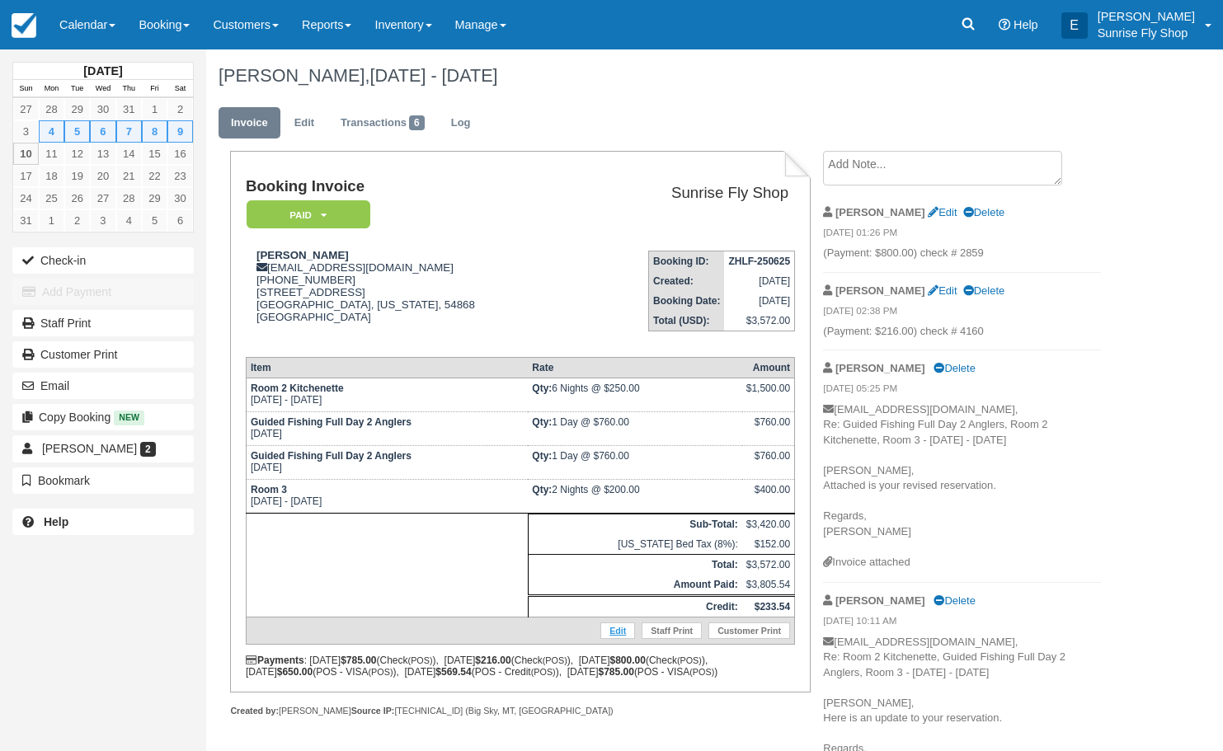
click at [616, 637] on link "Edit" at bounding box center [617, 630] width 35 height 16
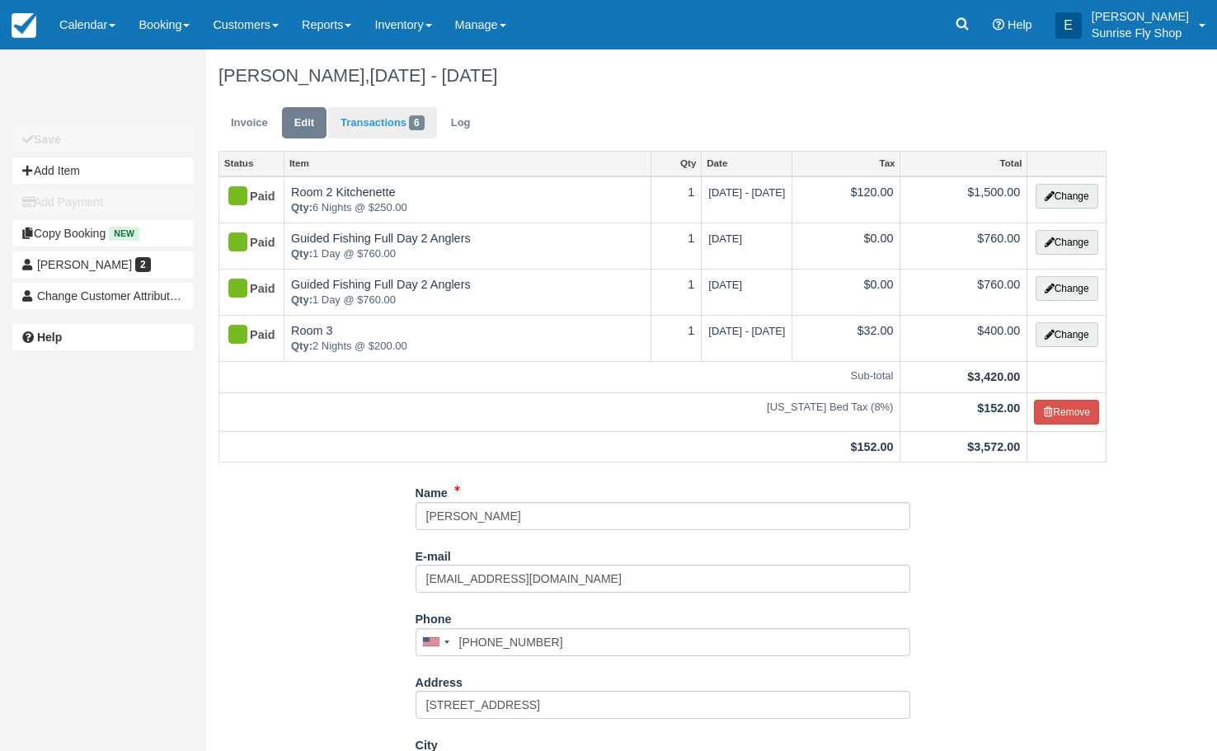
click at [391, 129] on link "Transactions 6" at bounding box center [382, 123] width 109 height 32
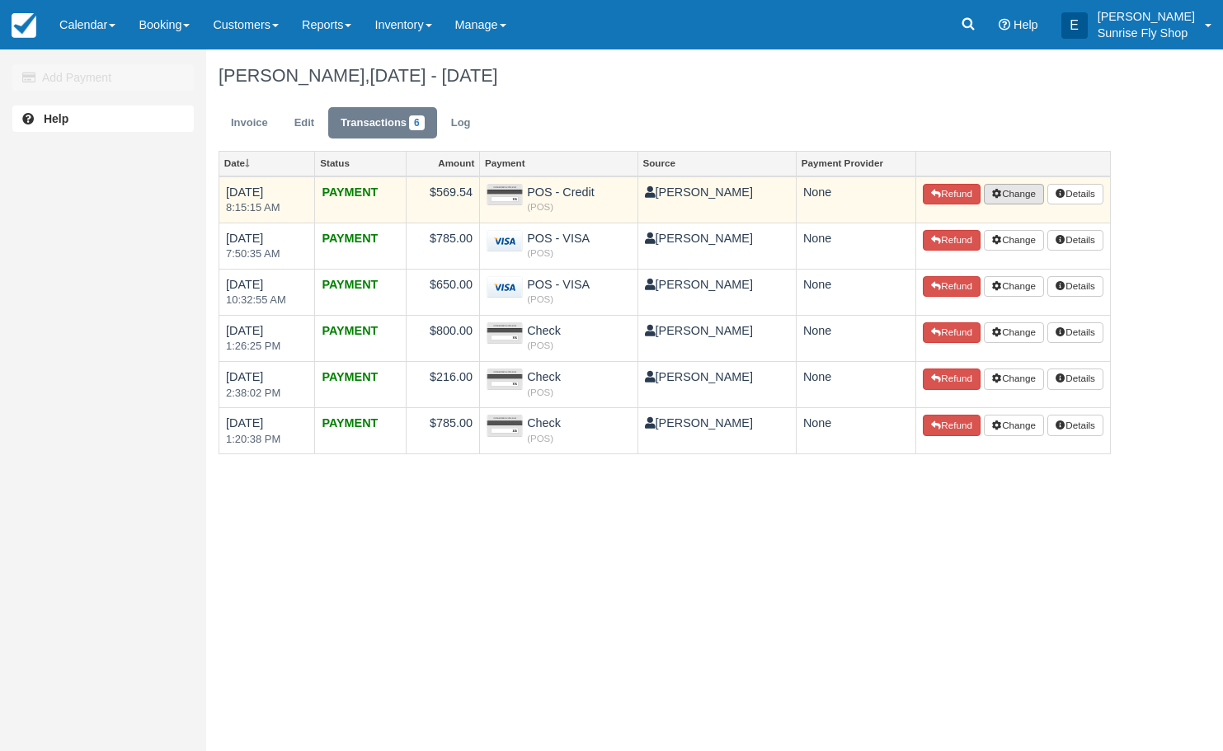
click at [1014, 196] on button "Change" at bounding box center [1014, 194] width 61 height 21
select select "POS - Credit"
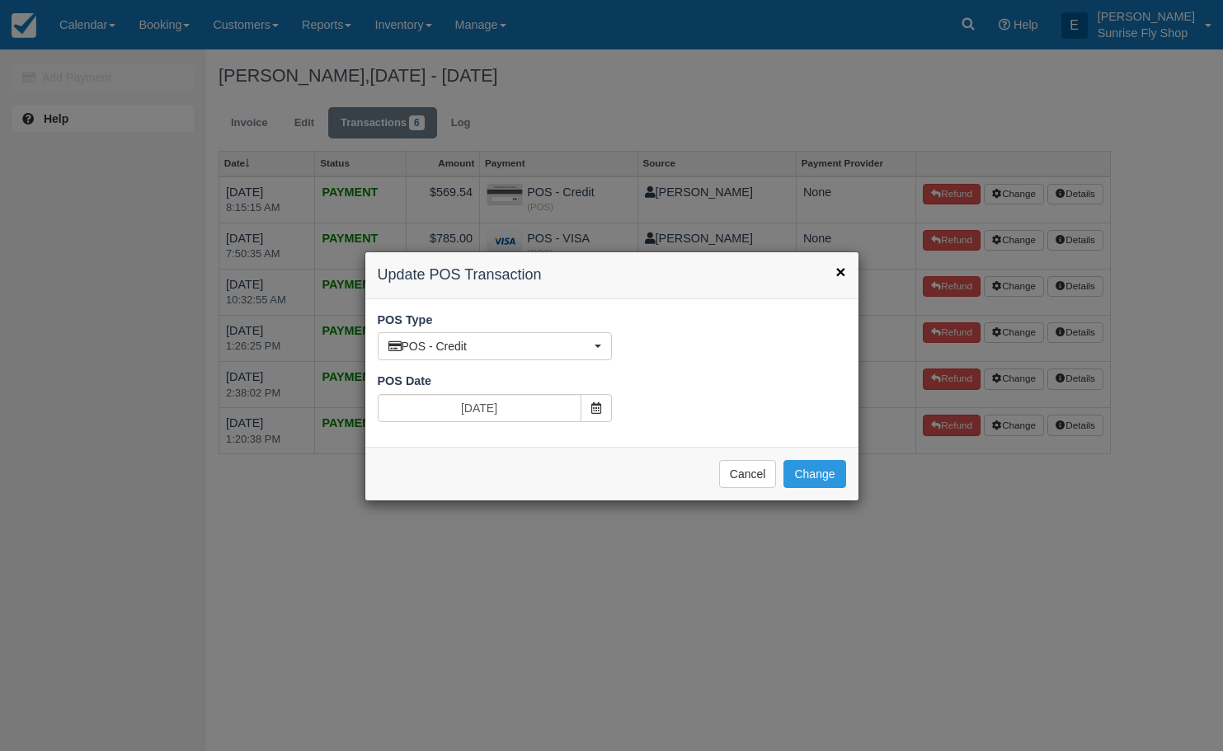
click at [839, 273] on span "×" at bounding box center [840, 271] width 10 height 19
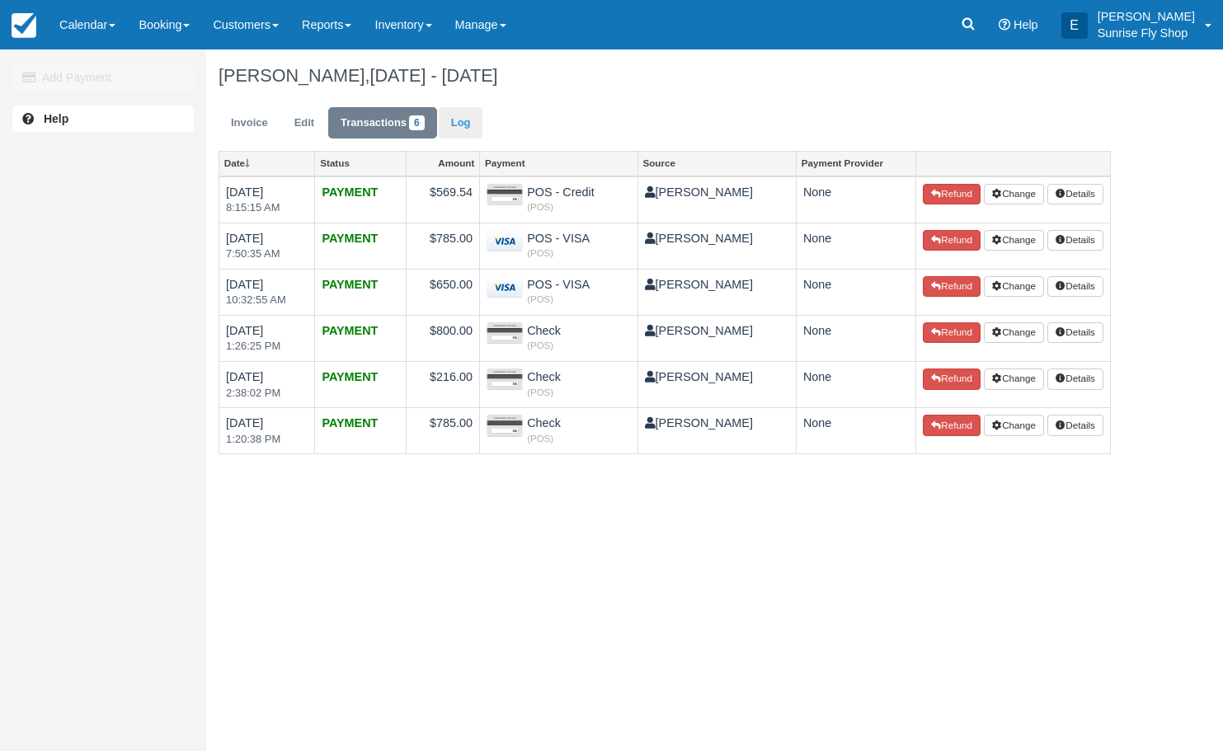
click at [472, 124] on link "Log" at bounding box center [461, 123] width 45 height 32
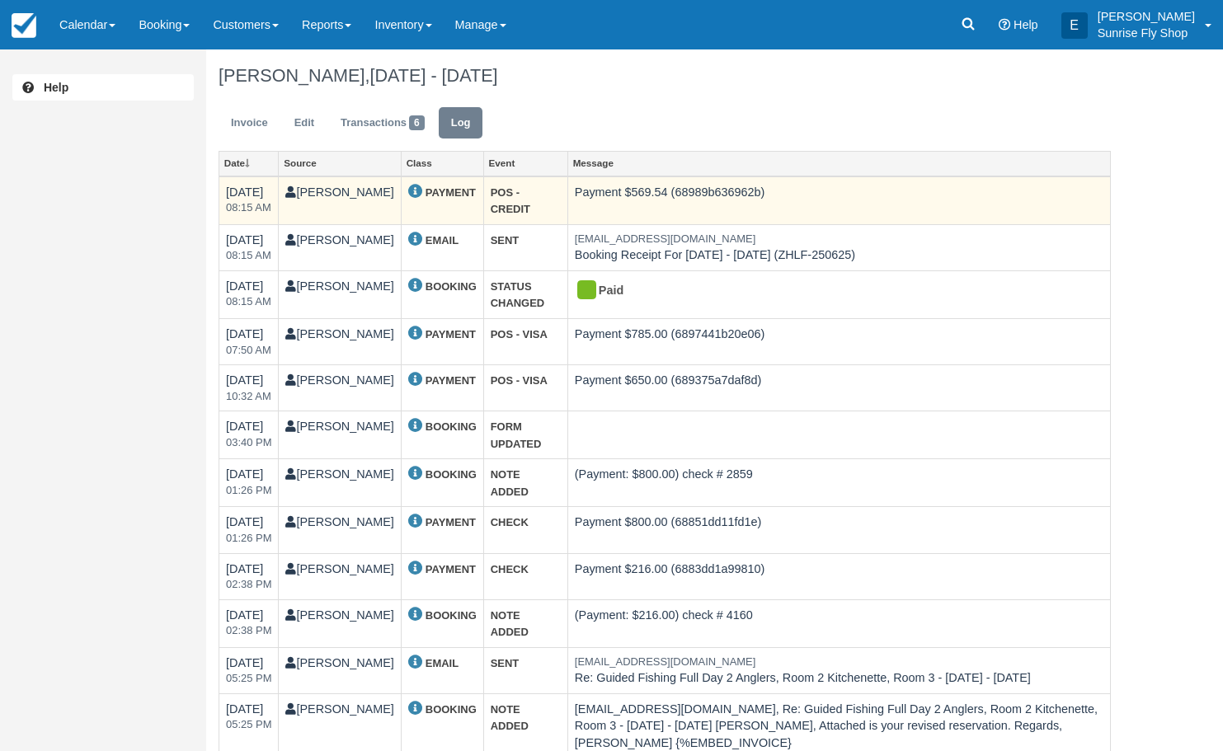
click at [604, 189] on td "Payment $569.54 (68989b636962b)" at bounding box center [838, 200] width 542 height 49
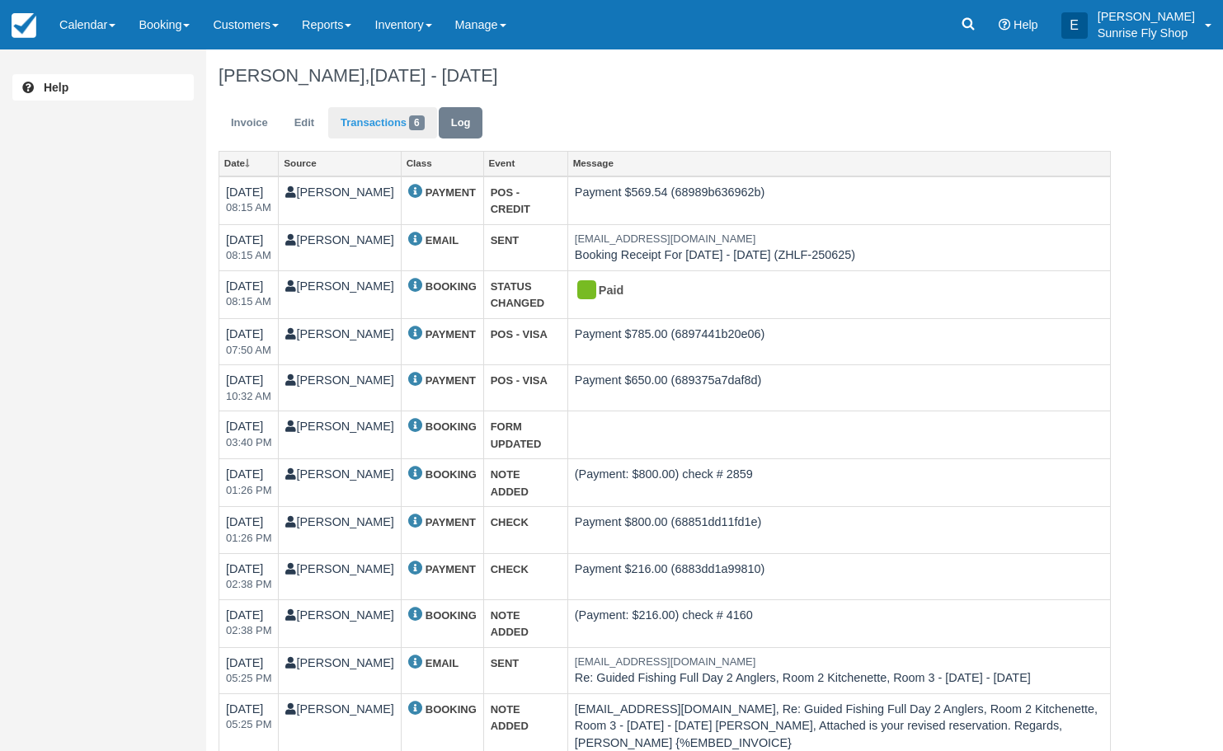
click at [377, 124] on link "Transactions 6" at bounding box center [382, 123] width 109 height 32
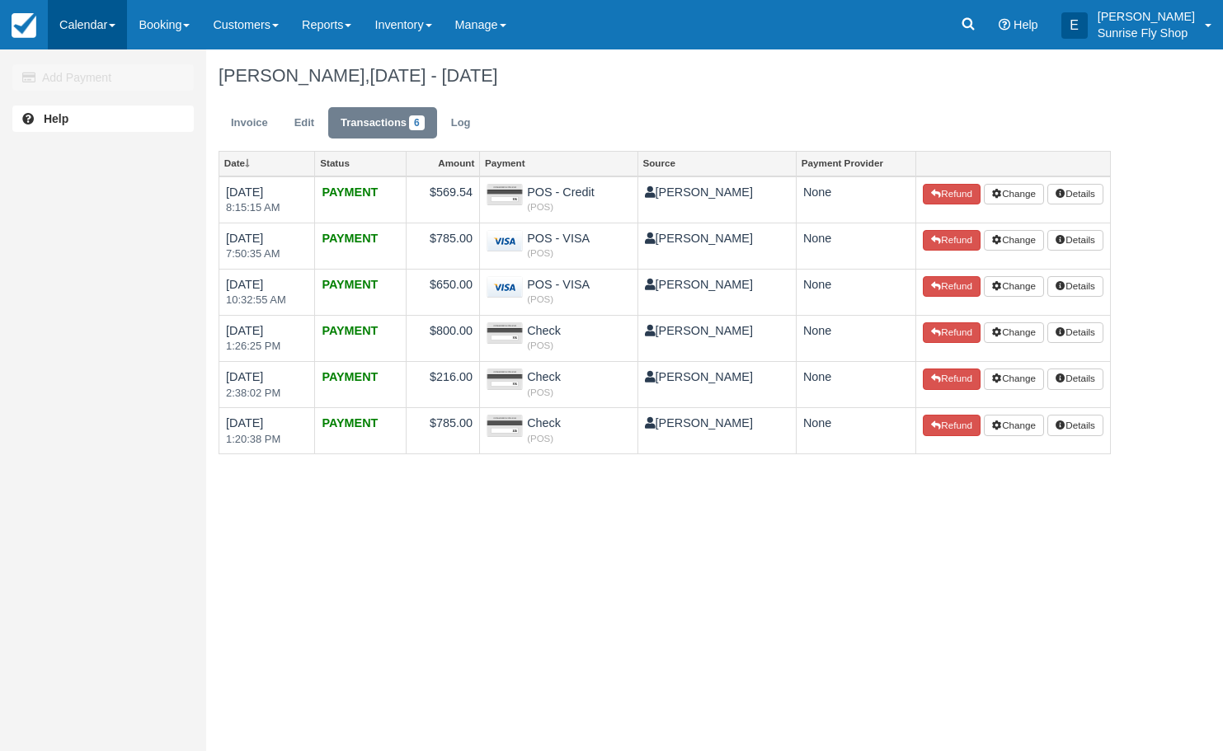
click at [112, 36] on link "Calendar" at bounding box center [87, 24] width 79 height 49
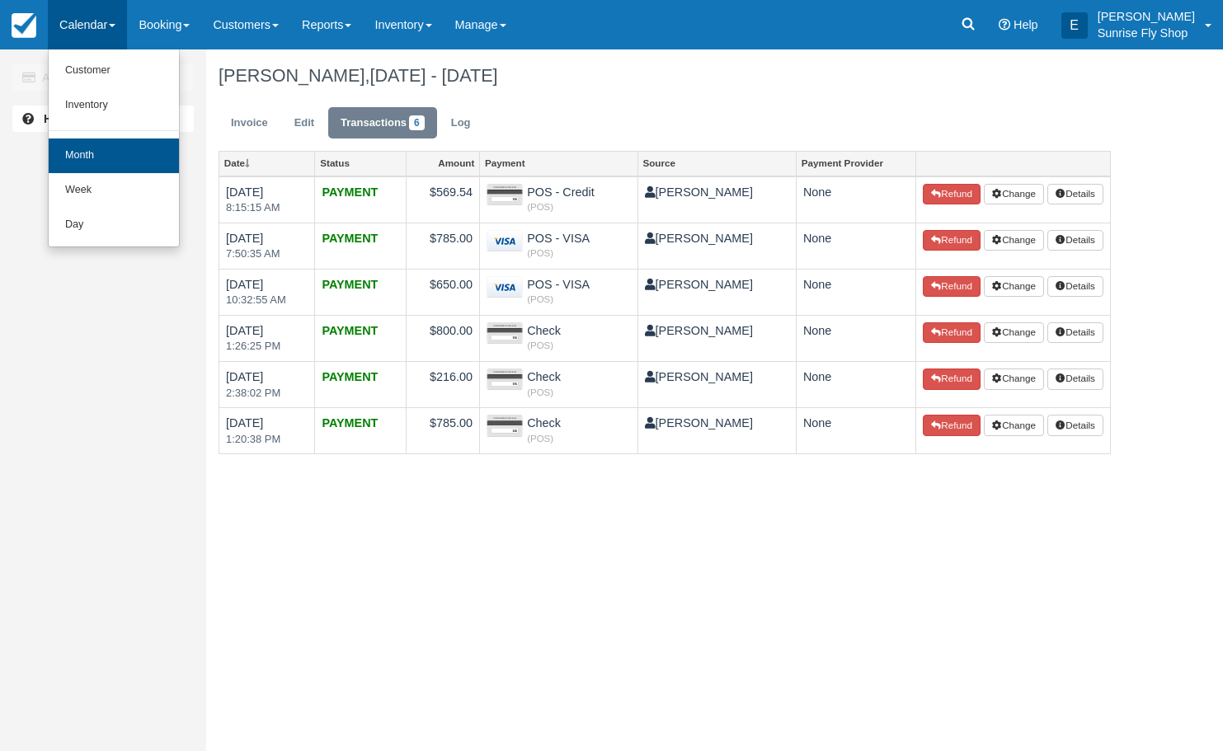
click at [151, 154] on link "Month" at bounding box center [114, 156] width 130 height 35
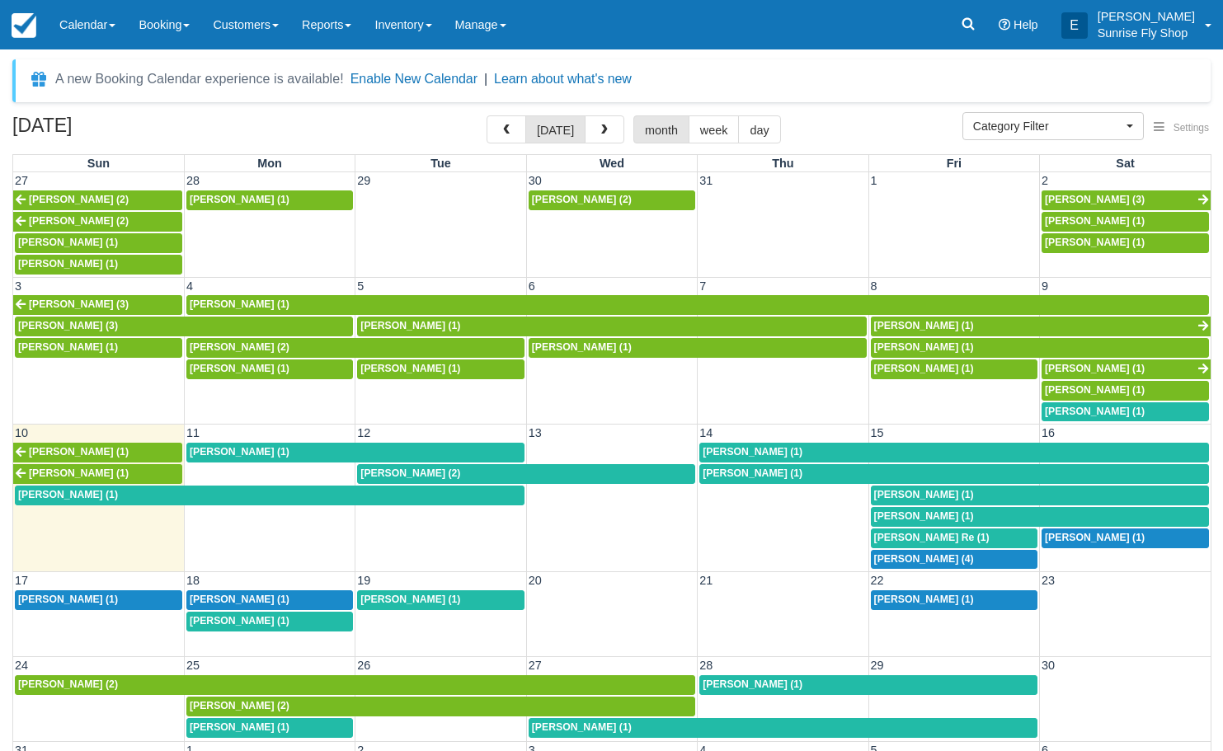
select select
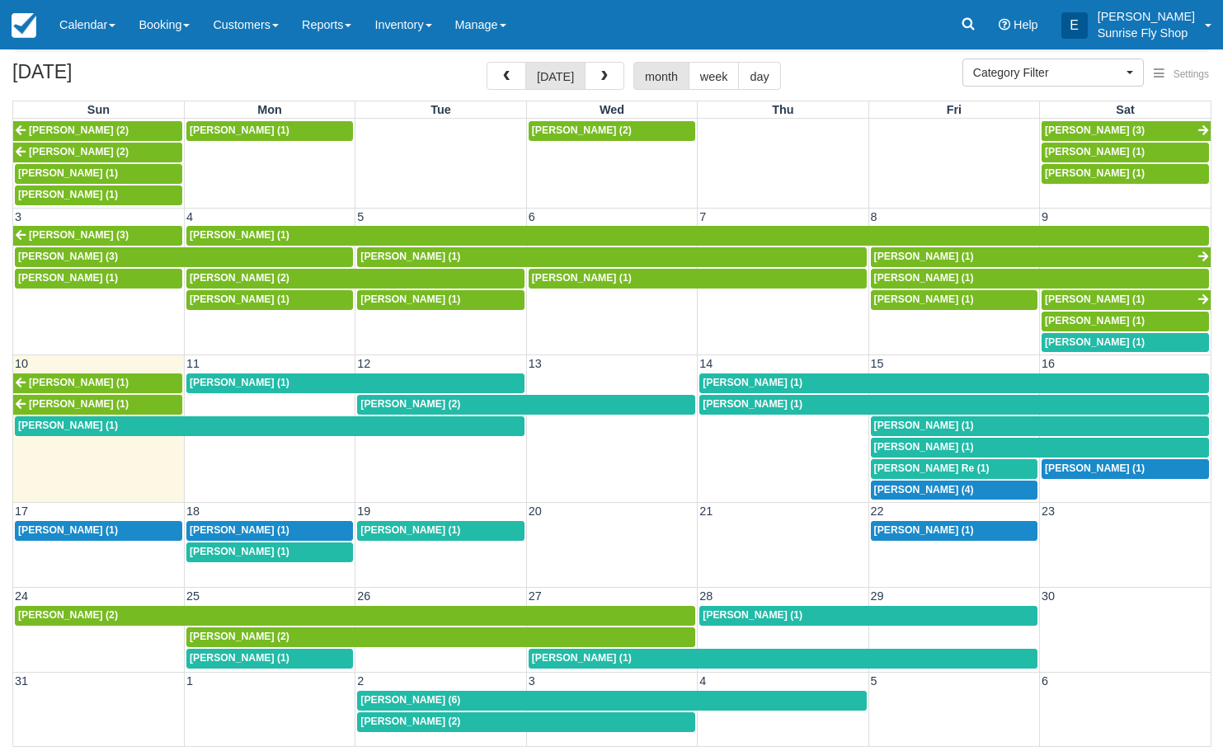
scroll to position [53, 0]
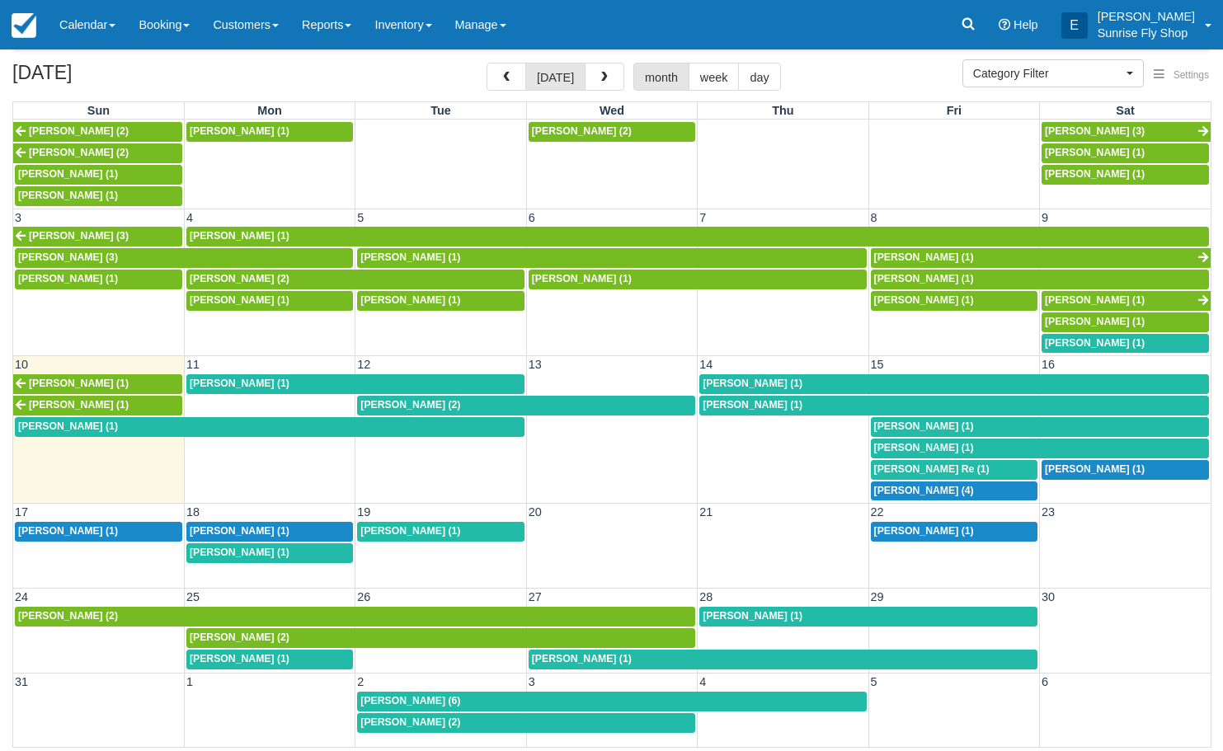
click at [960, 294] on span "[PERSON_NAME] (1)" at bounding box center [924, 300] width 100 height 12
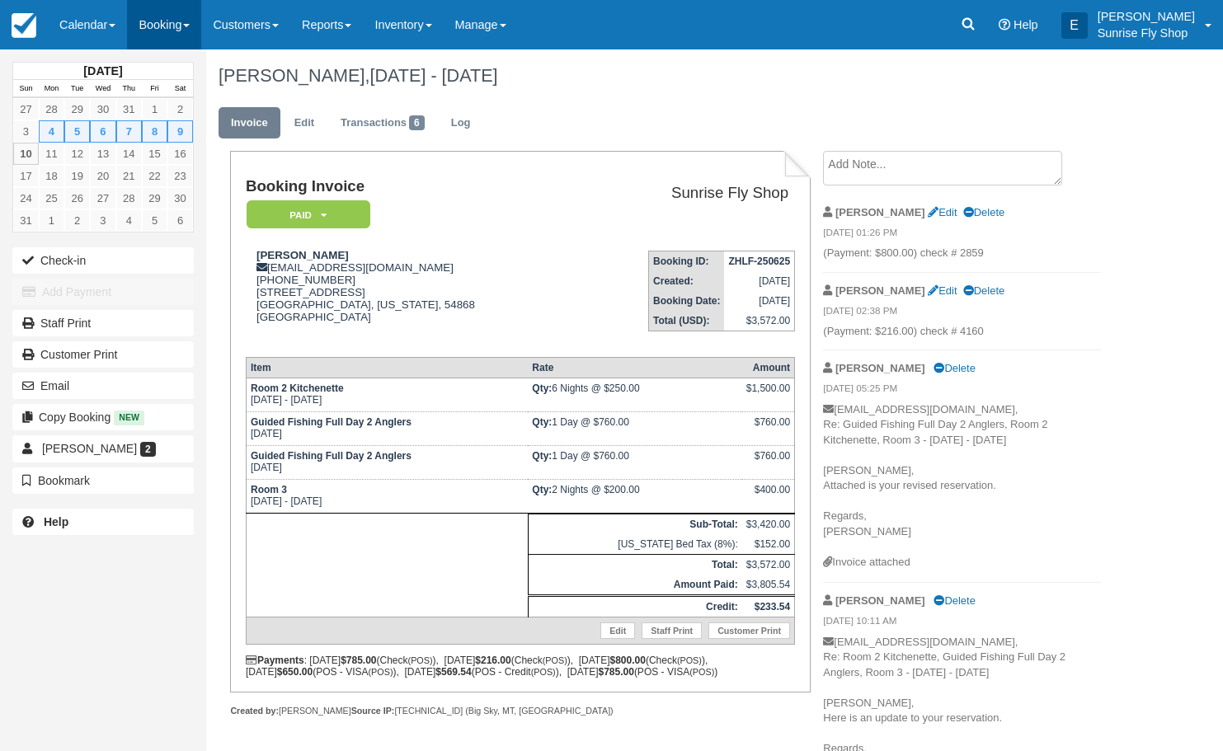
click at [176, 37] on link "Booking" at bounding box center [164, 24] width 74 height 49
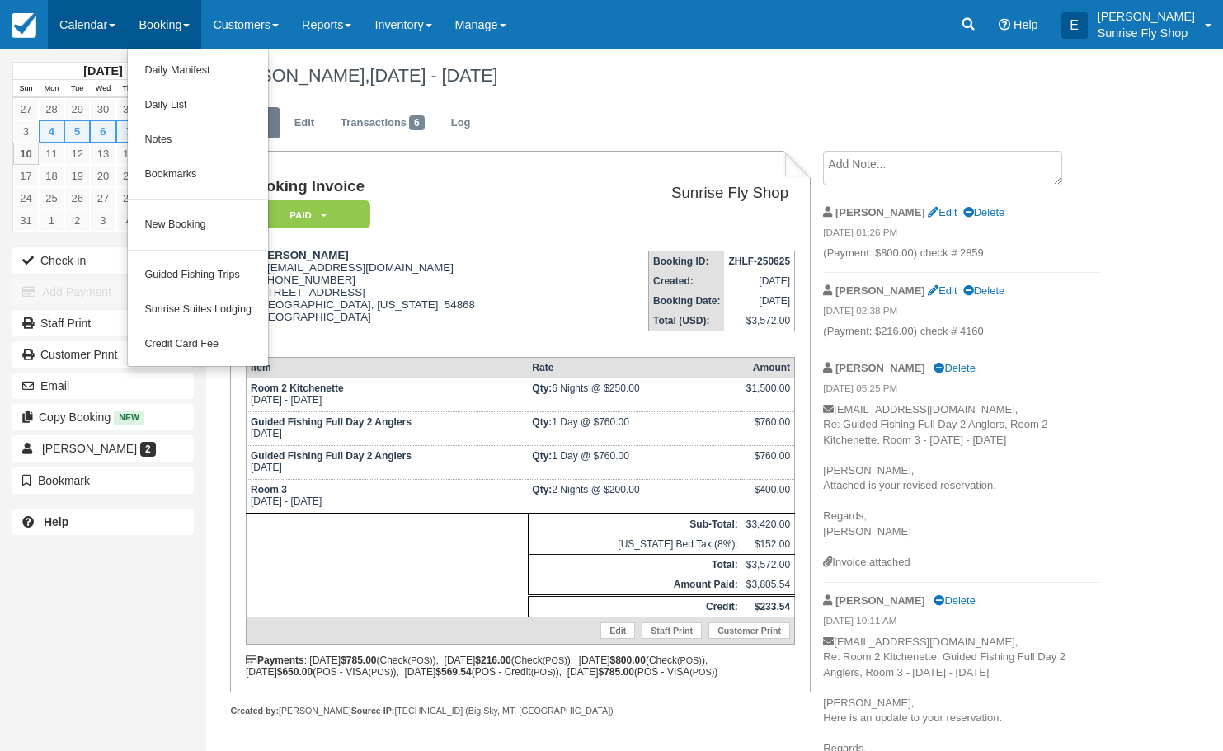
click at [110, 31] on link "Calendar" at bounding box center [87, 24] width 79 height 49
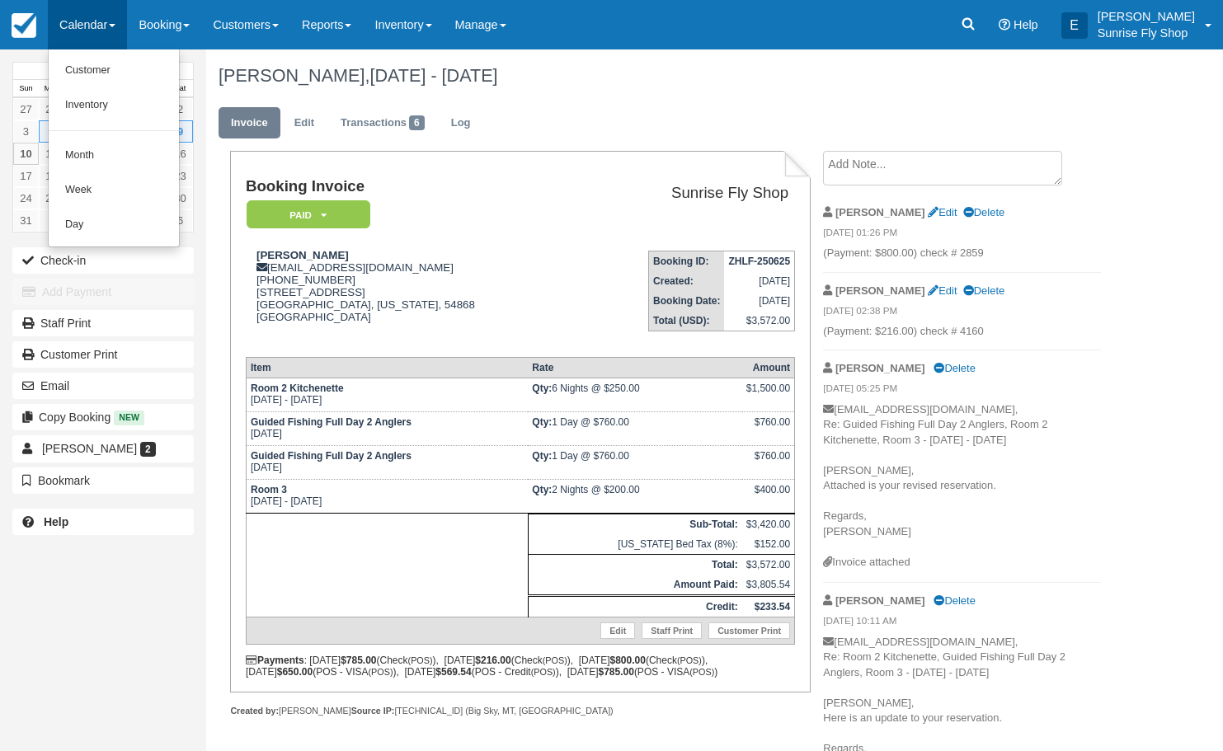
click at [96, 154] on link "Month" at bounding box center [114, 156] width 130 height 35
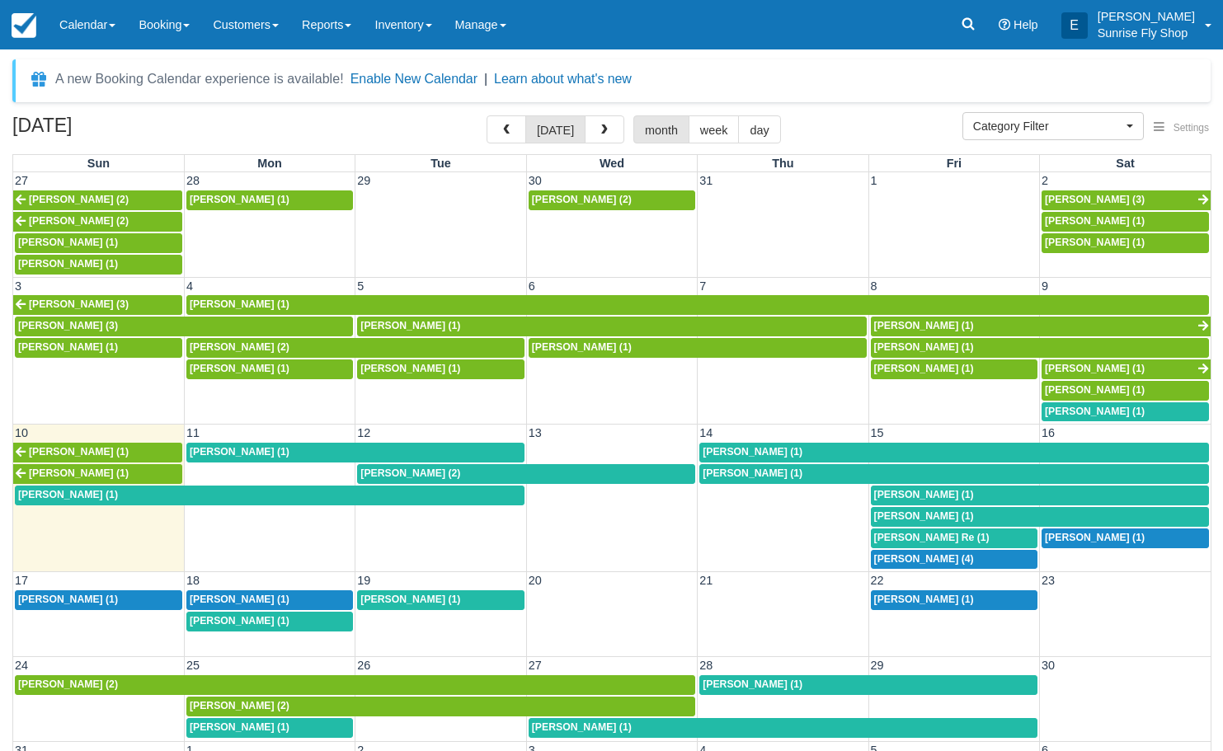
select select
